Goal: Transaction & Acquisition: Purchase product/service

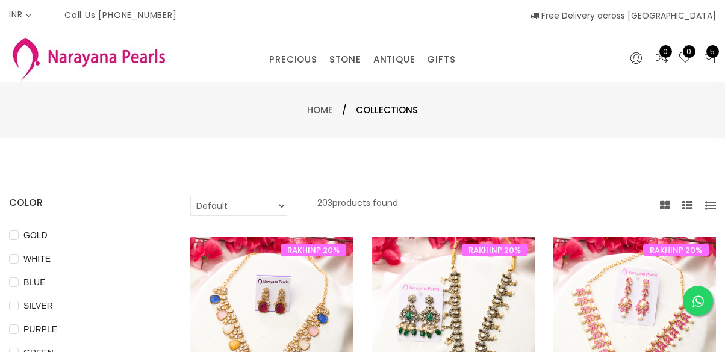
select select "INR"
click at [390, 65] on link "ANTIQUE" at bounding box center [394, 60] width 42 height 18
click at [439, 116] on link "NECKLACE" at bounding box center [431, 115] width 102 height 19
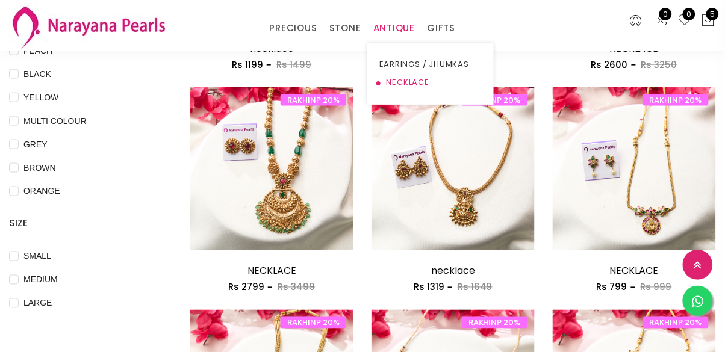
scroll to position [323, 0]
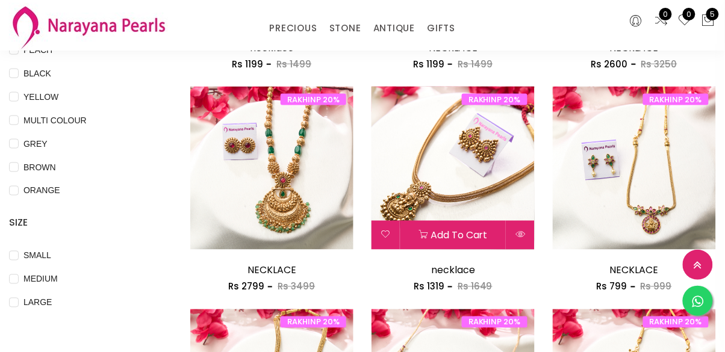
click at [469, 222] on div "Add to cart" at bounding box center [453, 235] width 163 height 29
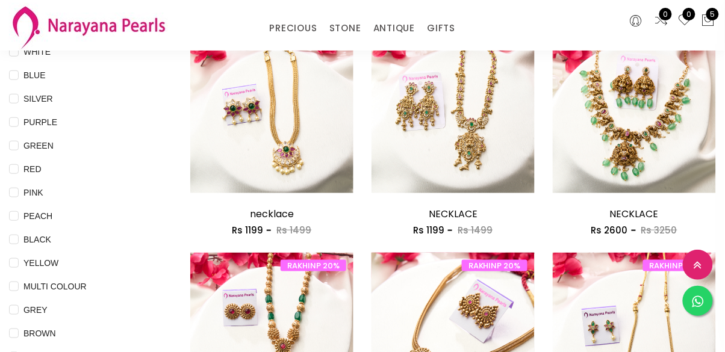
scroll to position [156, 0]
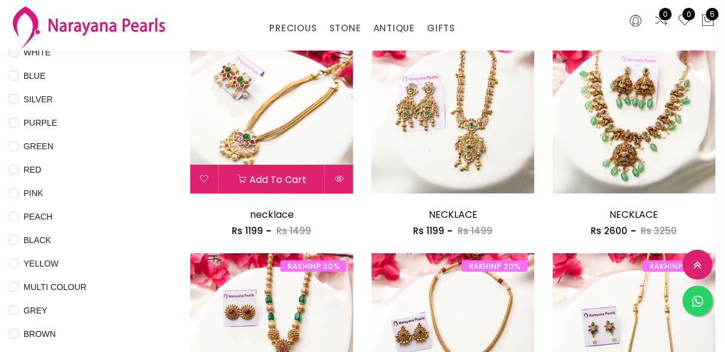
click at [329, 165] on div "Add to cart" at bounding box center [271, 179] width 163 height 29
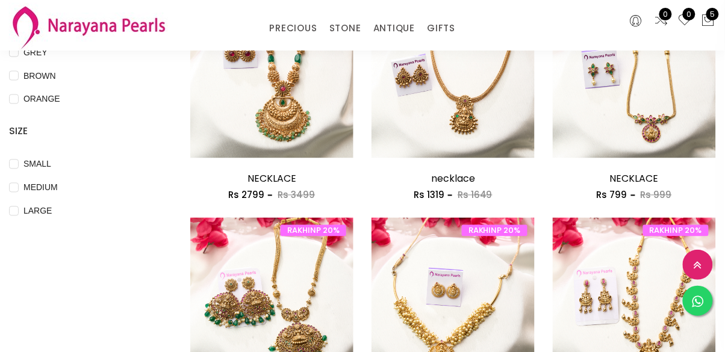
scroll to position [419, 0]
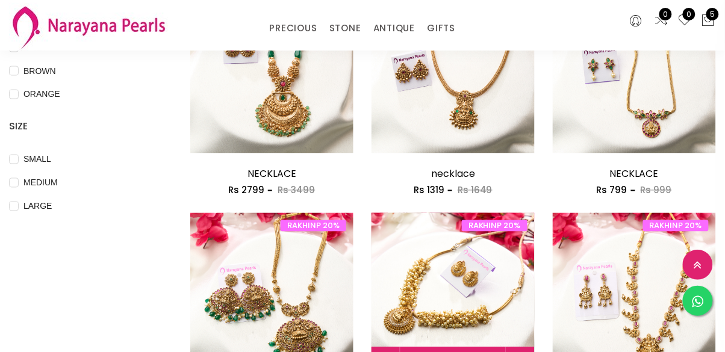
click at [469, 305] on img at bounding box center [453, 294] width 163 height 163
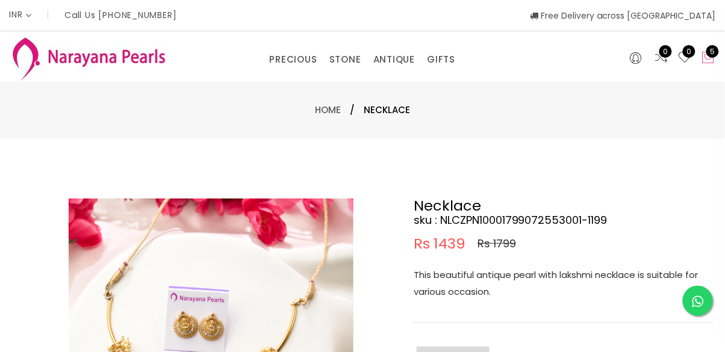
click at [713, 63] on icon at bounding box center [709, 58] width 14 height 14
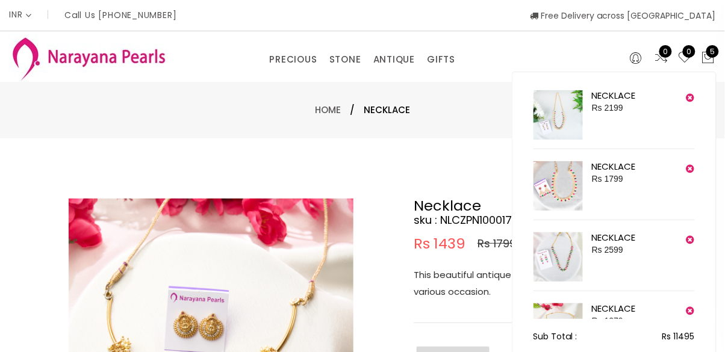
click at [441, 131] on div "Home / Necklace" at bounding box center [362, 110] width 725 height 57
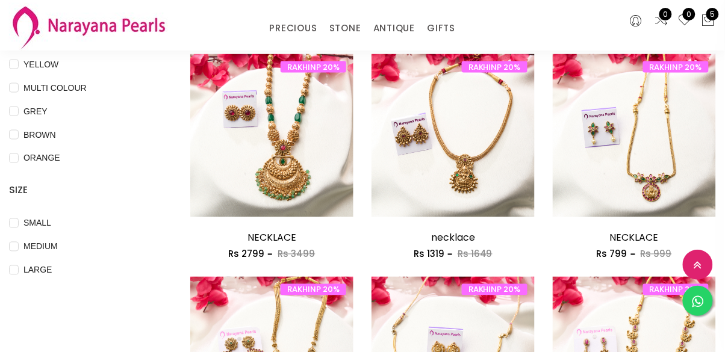
scroll to position [357, 0]
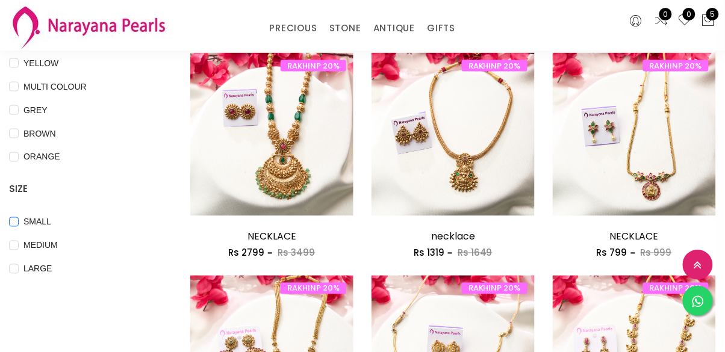
click at [28, 227] on span "SMALL" at bounding box center [37, 222] width 37 height 13
click at [19, 227] on input "SMALL" at bounding box center [14, 230] width 10 height 27
checkbox input "true"
